Goal: Check status: Check status

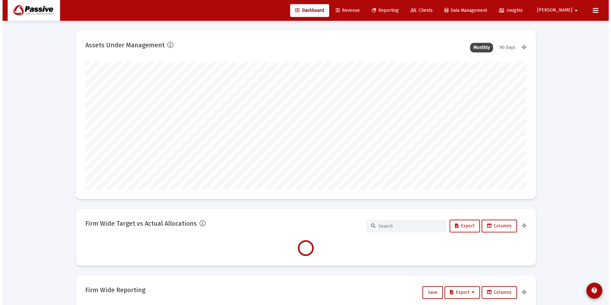
scroll to position [128, 441]
click at [396, 9] on span "Reporting" at bounding box center [382, 10] width 27 height 5
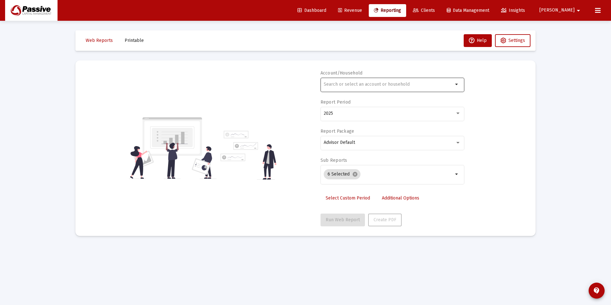
click at [344, 88] on div at bounding box center [388, 84] width 129 height 16
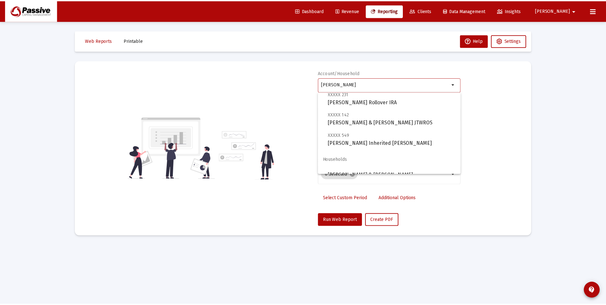
scroll to position [61, 0]
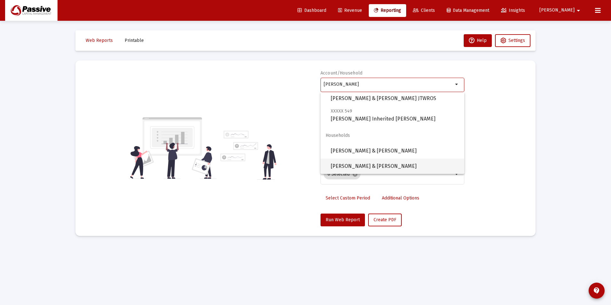
click at [370, 165] on span "[PERSON_NAME] & [PERSON_NAME]" at bounding box center [395, 165] width 128 height 15
type input "[PERSON_NAME] & [PERSON_NAME]"
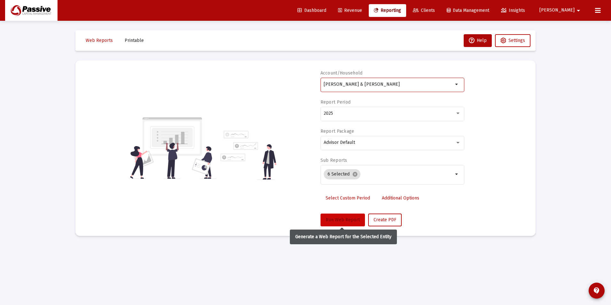
click at [344, 220] on span "Run Web Report" at bounding box center [343, 219] width 34 height 5
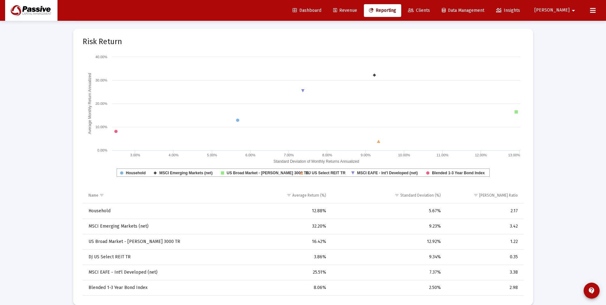
scroll to position [1134, 0]
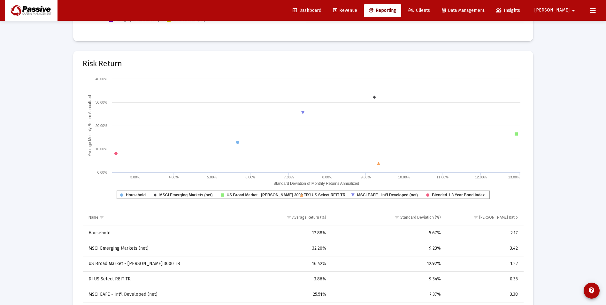
click at [362, 15] on link "Revenue" at bounding box center [345, 10] width 34 height 13
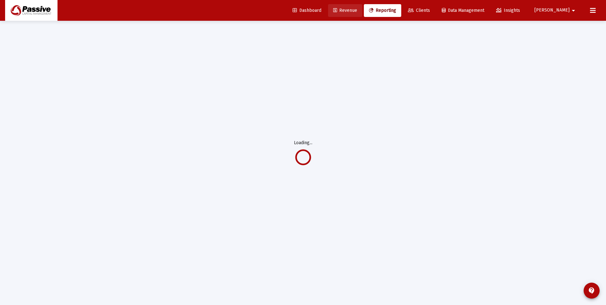
scroll to position [21, 0]
